Goal: Task Accomplishment & Management: Use online tool/utility

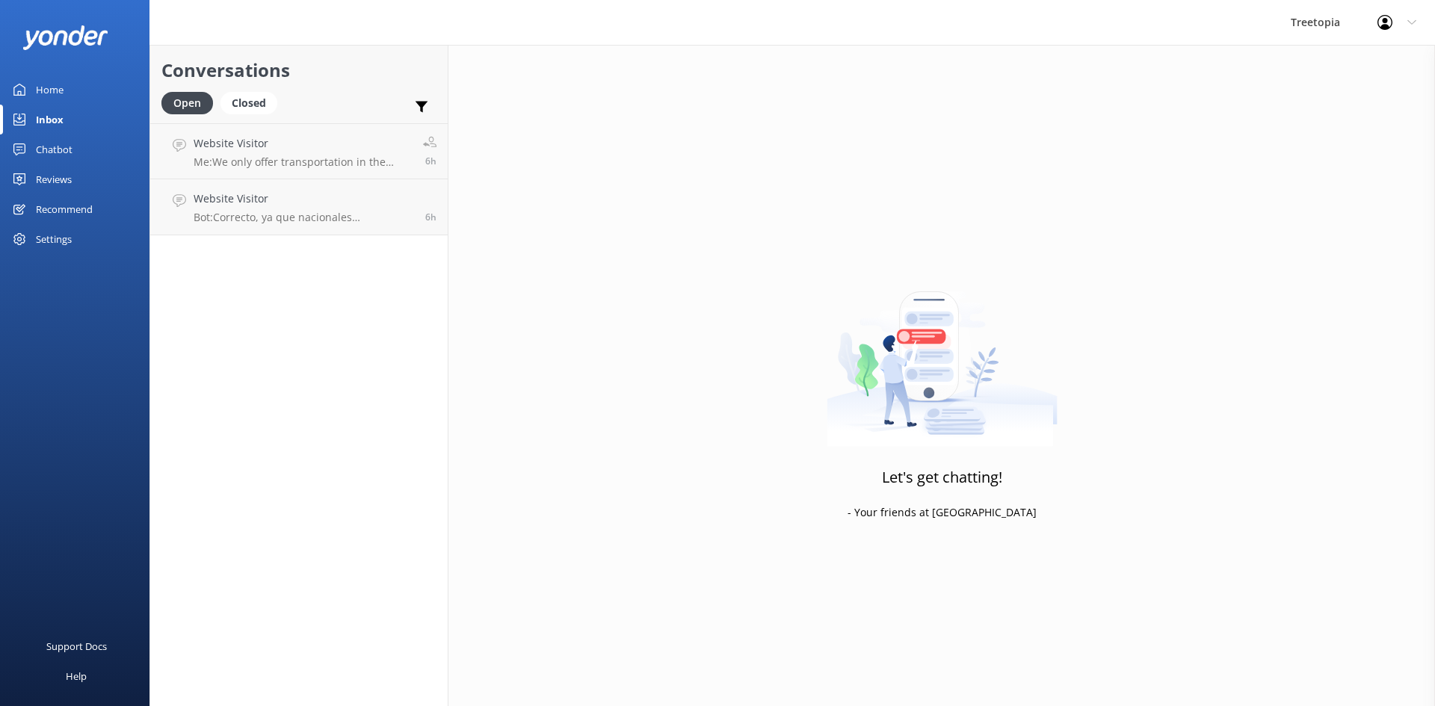
click at [73, 156] on link "Chatbot" at bounding box center [74, 150] width 149 height 30
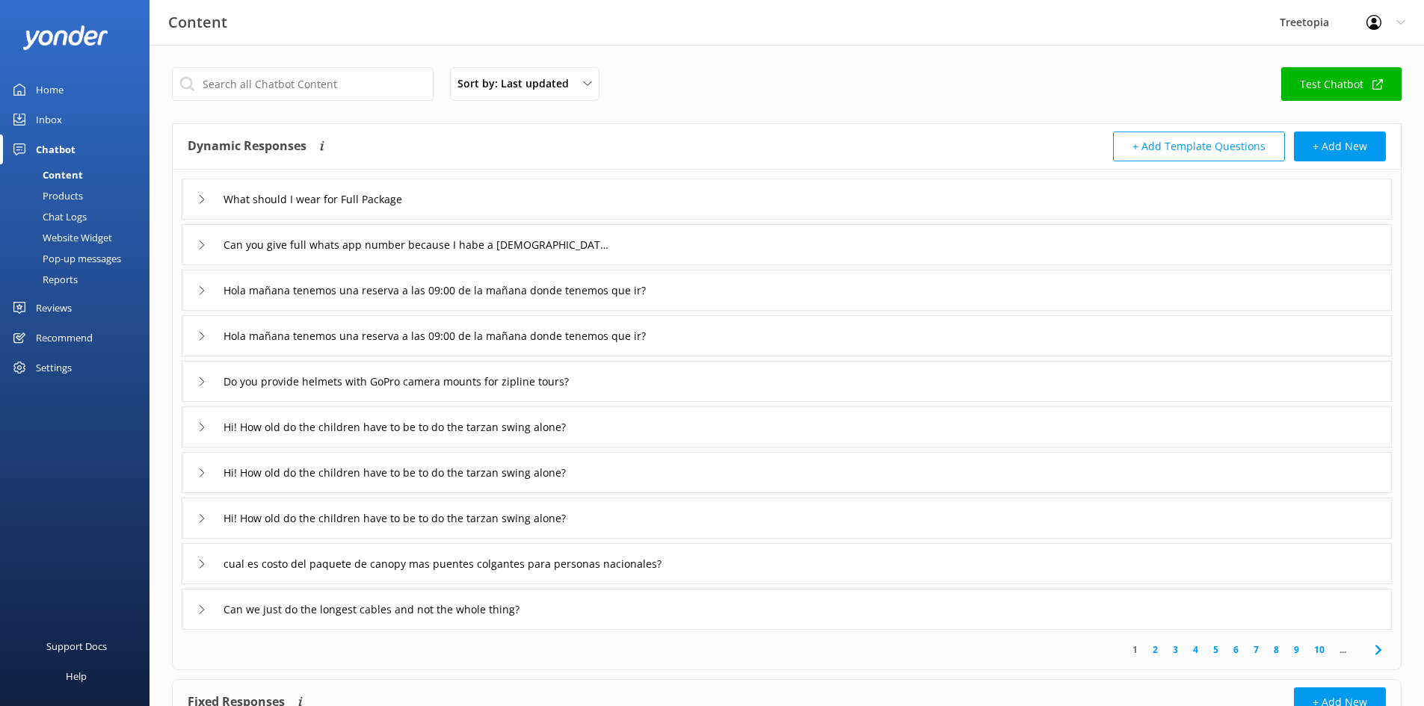
click at [70, 214] on div "Chat Logs" at bounding box center [48, 216] width 78 height 21
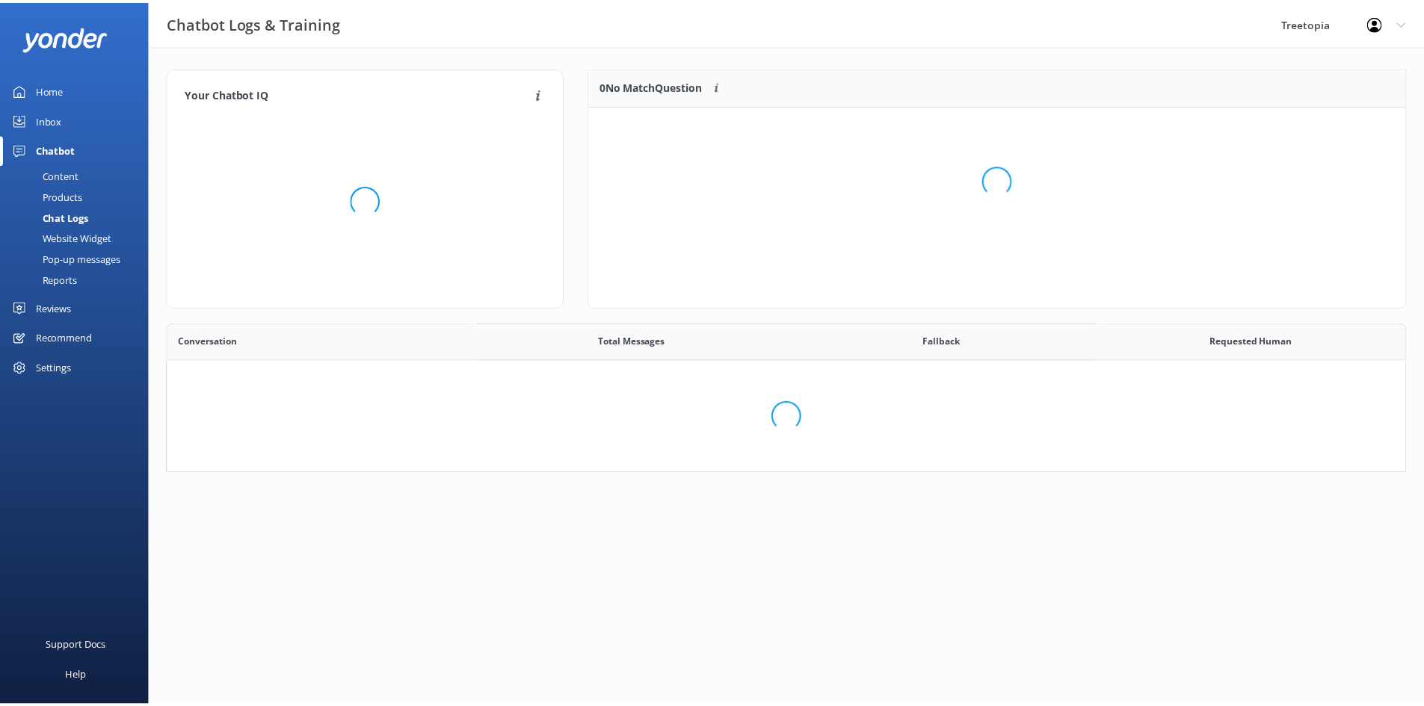
scroll to position [513, 1226]
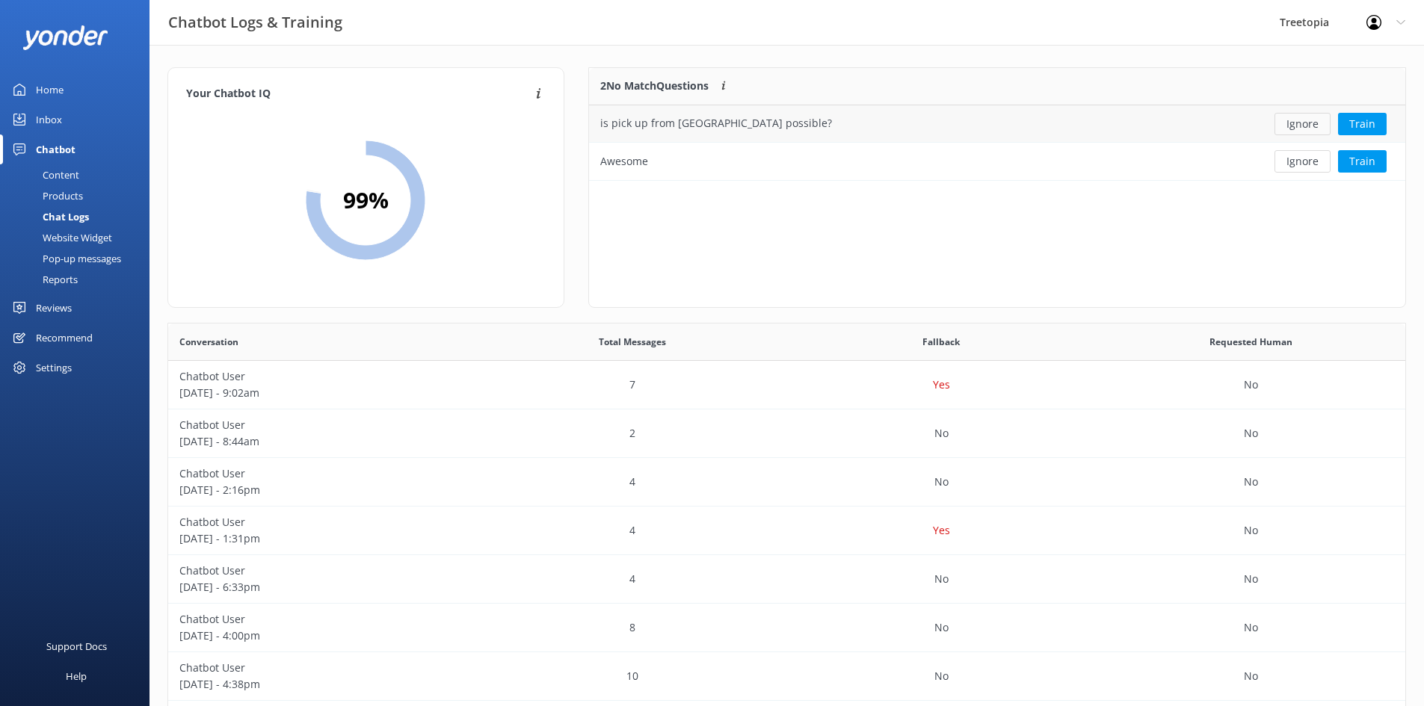
click at [1295, 127] on button "Ignore" at bounding box center [1302, 124] width 56 height 22
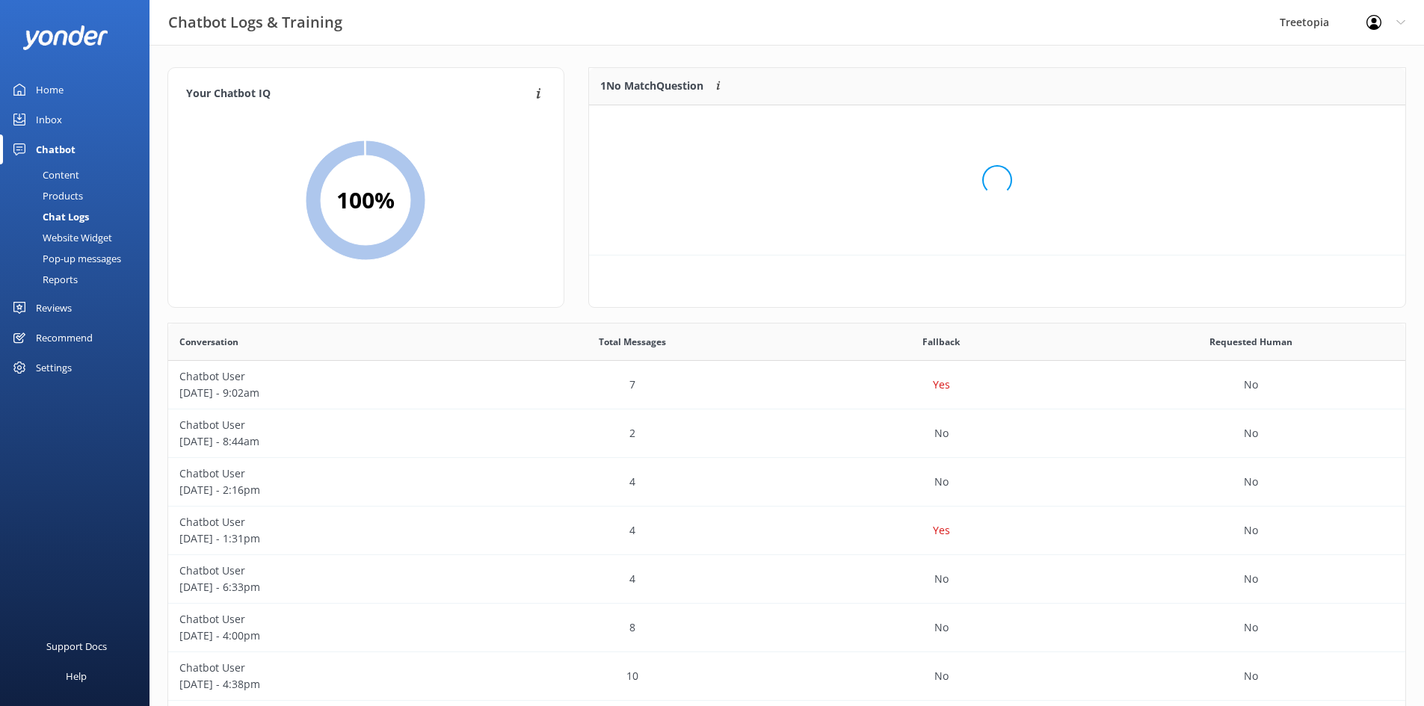
scroll to position [64, 805]
click at [1295, 127] on button "Ignore" at bounding box center [1302, 124] width 56 height 22
